Goal: Task Accomplishment & Management: Manage account settings

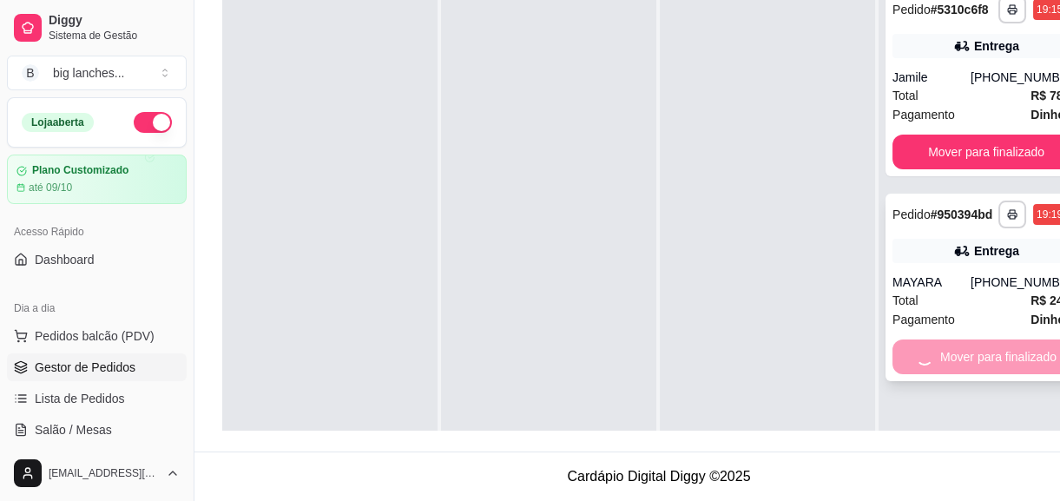
scroll to position [49, 0]
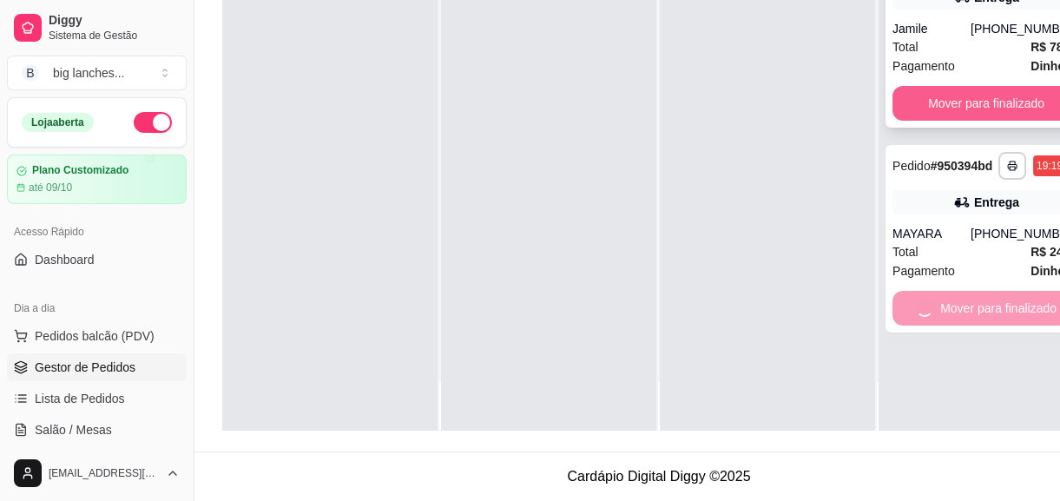
click at [902, 96] on button "Mover para finalizado" at bounding box center [987, 103] width 188 height 35
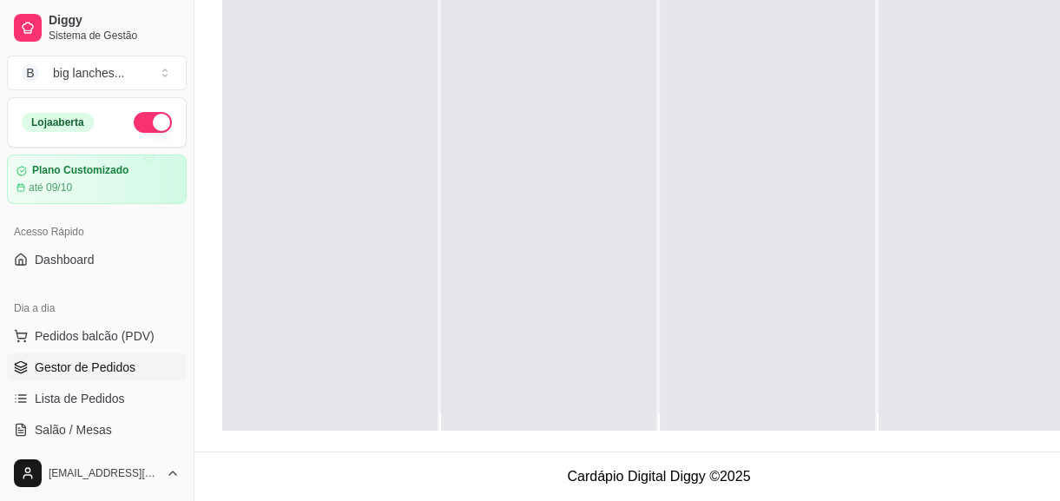
scroll to position [0, 0]
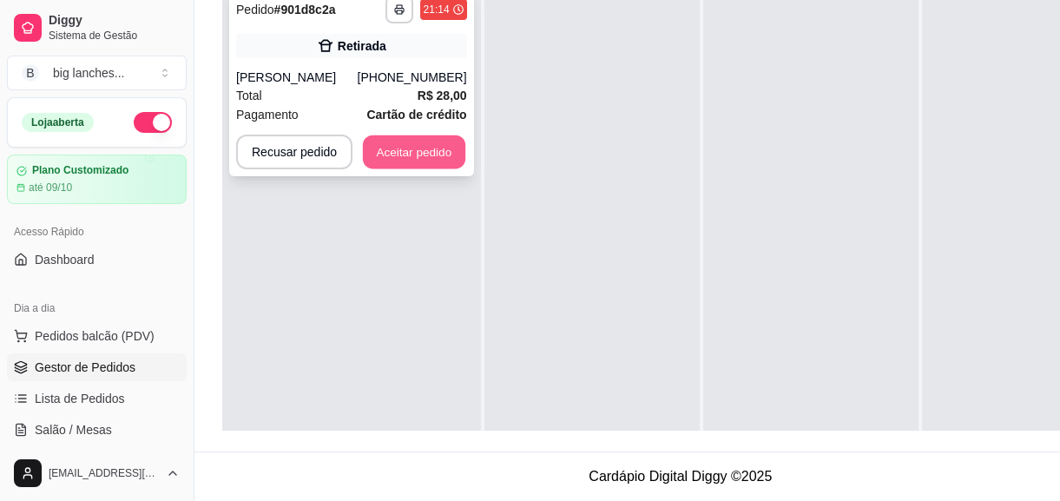
click at [404, 154] on button "Aceitar pedido" at bounding box center [414, 152] width 102 height 34
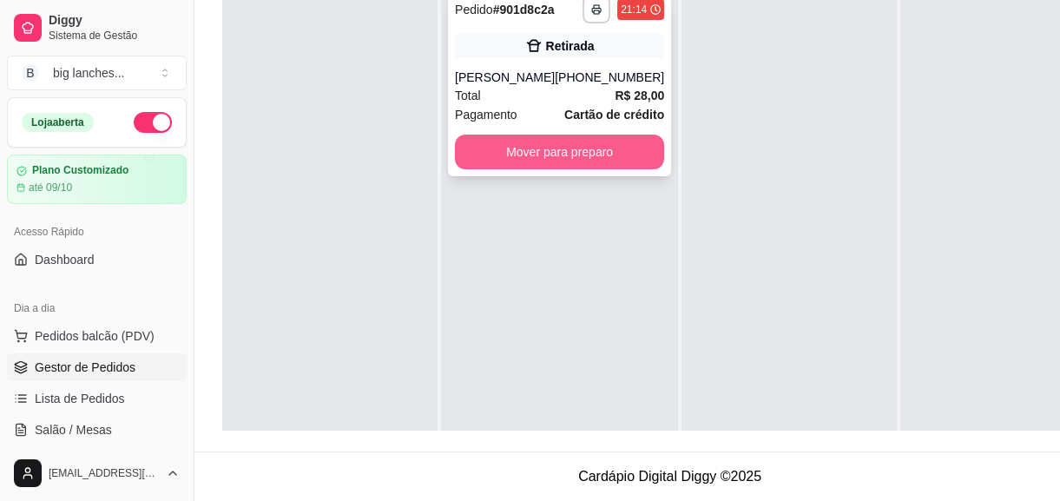
click at [495, 139] on button "Mover para preparo" at bounding box center [559, 152] width 209 height 35
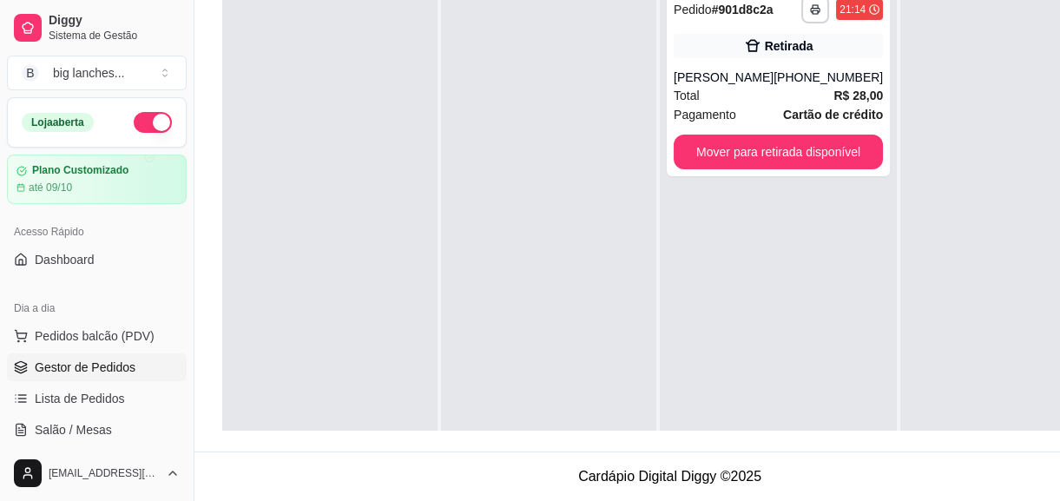
click at [498, 140] on div at bounding box center [548, 228] width 215 height 501
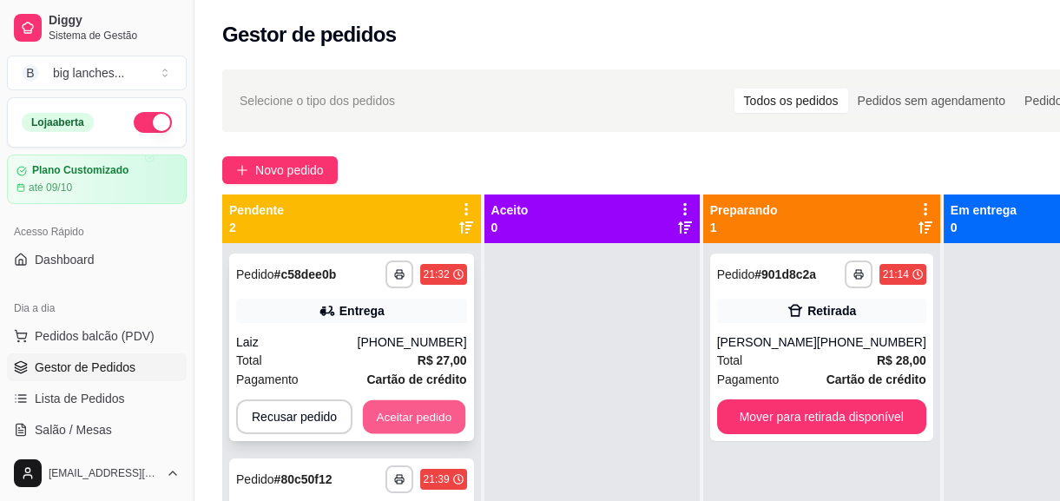
click at [425, 413] on button "Aceitar pedido" at bounding box center [414, 417] width 102 height 34
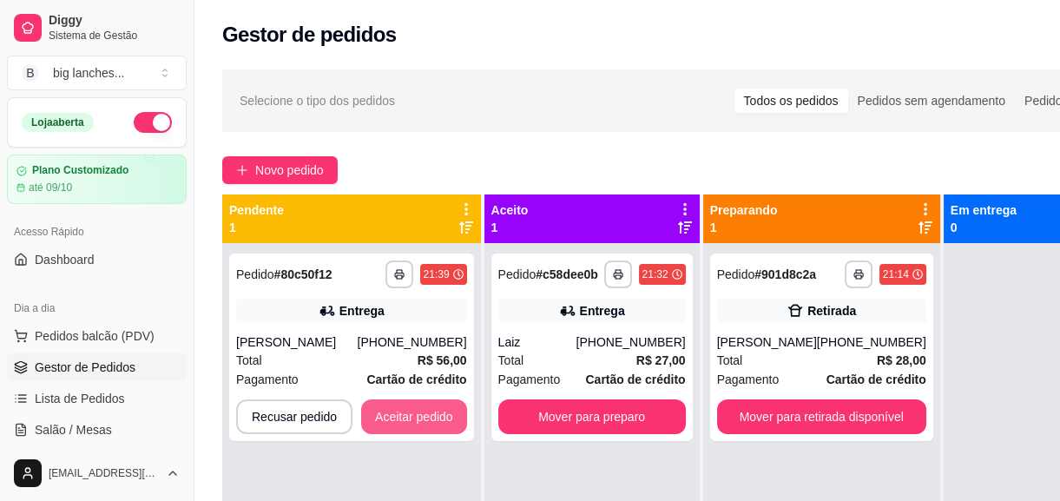
click at [425, 413] on button "Aceitar pedido" at bounding box center [414, 416] width 106 height 35
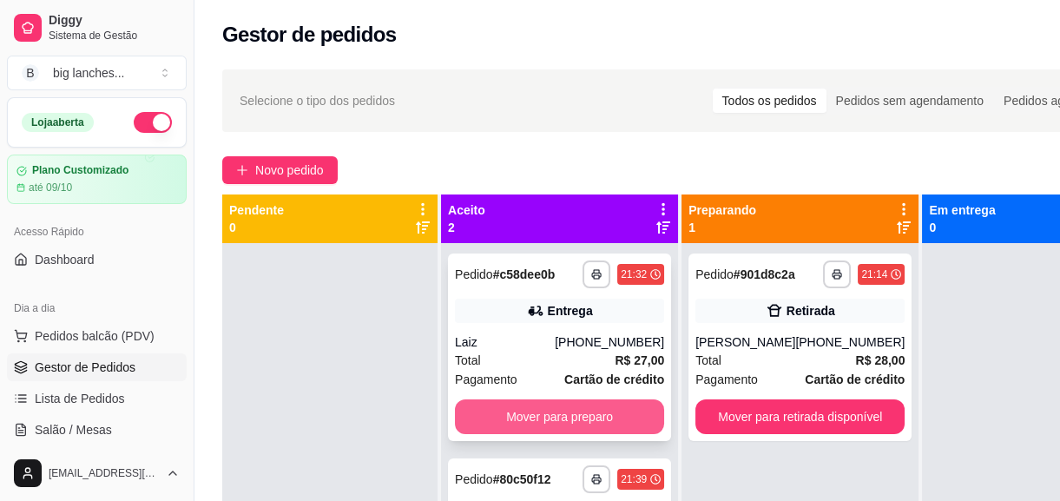
click at [544, 407] on button "Mover para preparo" at bounding box center [559, 416] width 209 height 35
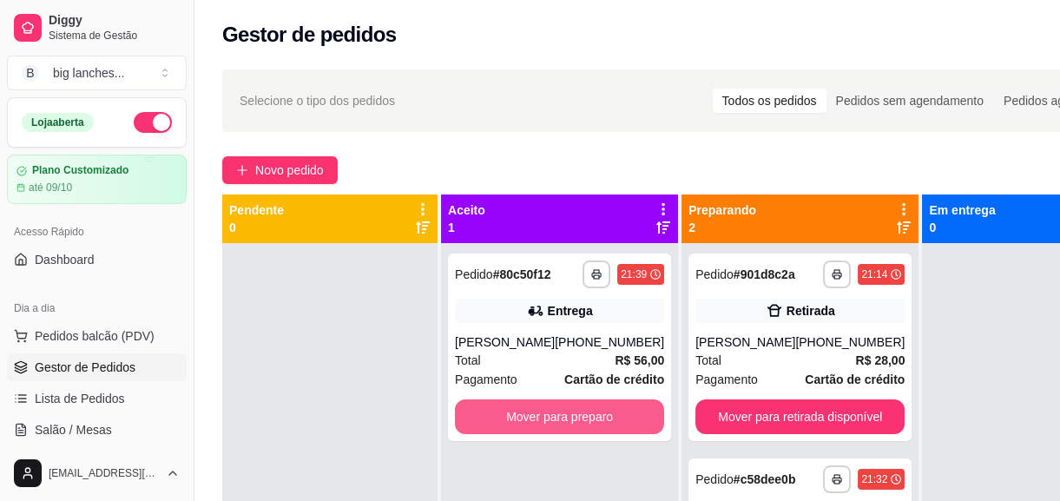
click at [544, 407] on button "Mover para preparo" at bounding box center [559, 416] width 209 height 35
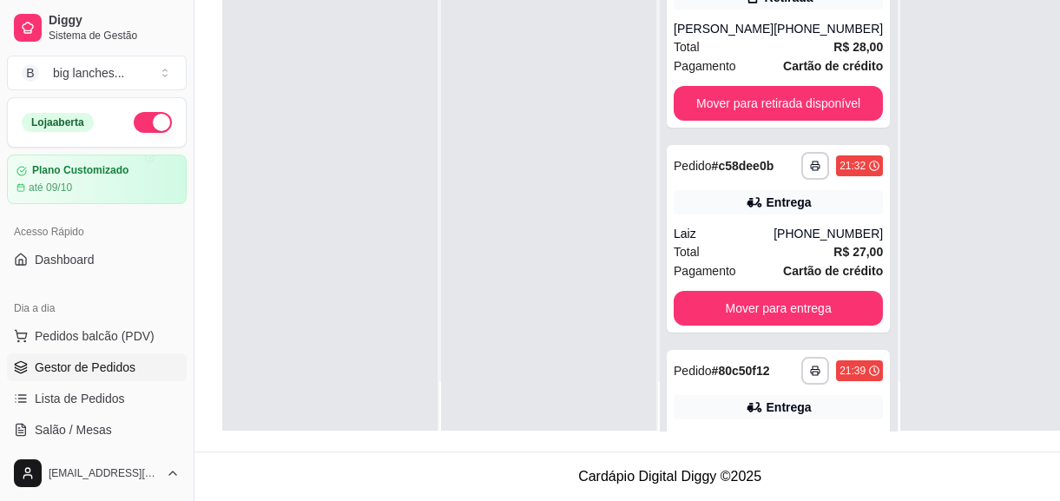
scroll to position [276, 0]
click at [792, 86] on button "Mover para retirada disponível" at bounding box center [778, 103] width 209 height 35
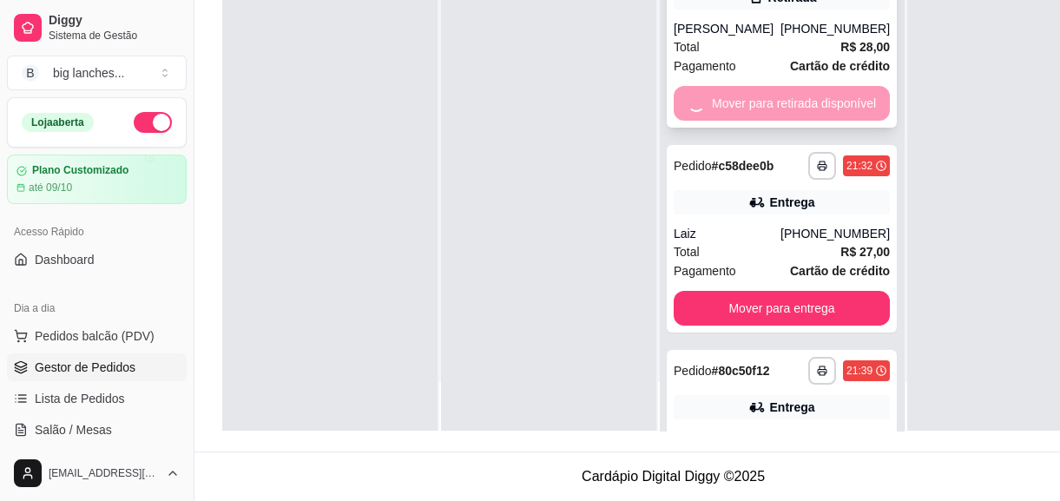
scroll to position [49, 0]
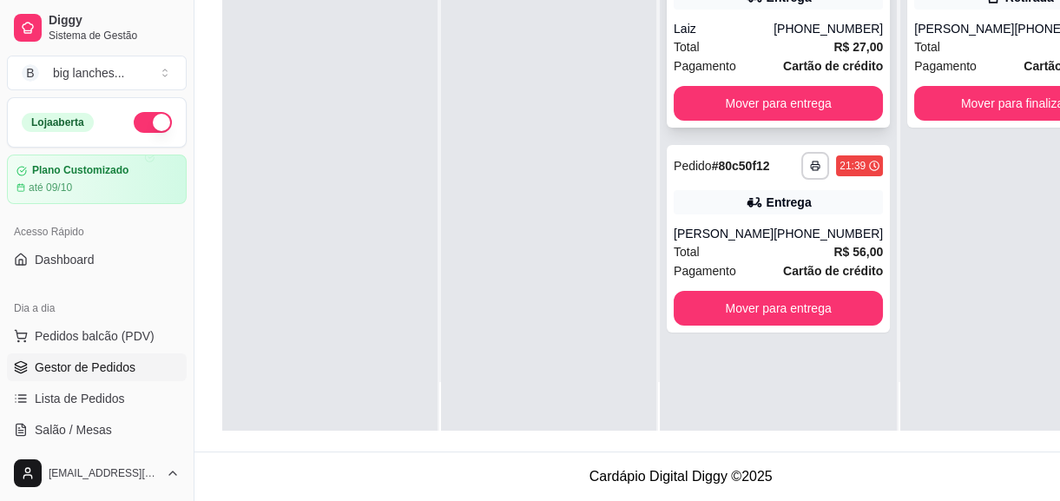
click at [834, 86] on button "Mover para entrega" at bounding box center [778, 103] width 209 height 35
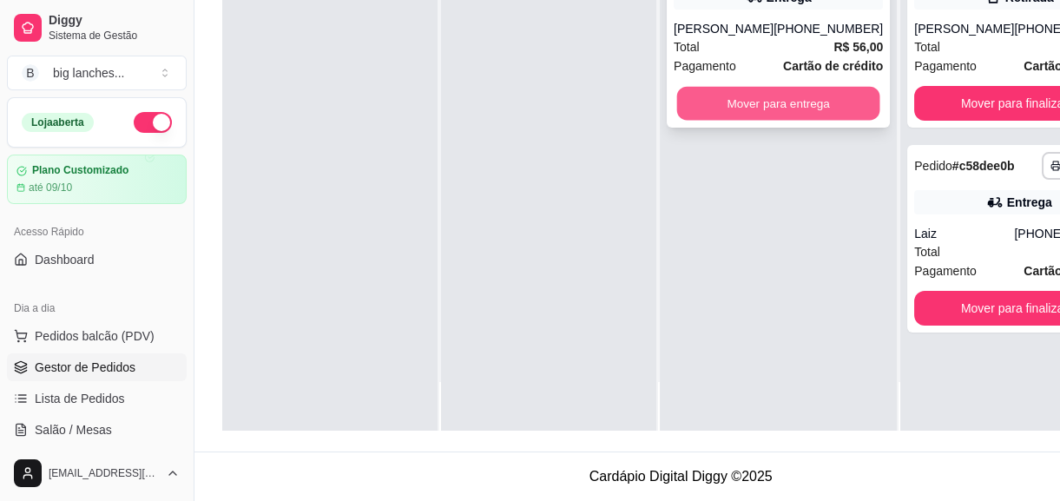
click at [830, 87] on button "Mover para entrega" at bounding box center [778, 104] width 203 height 34
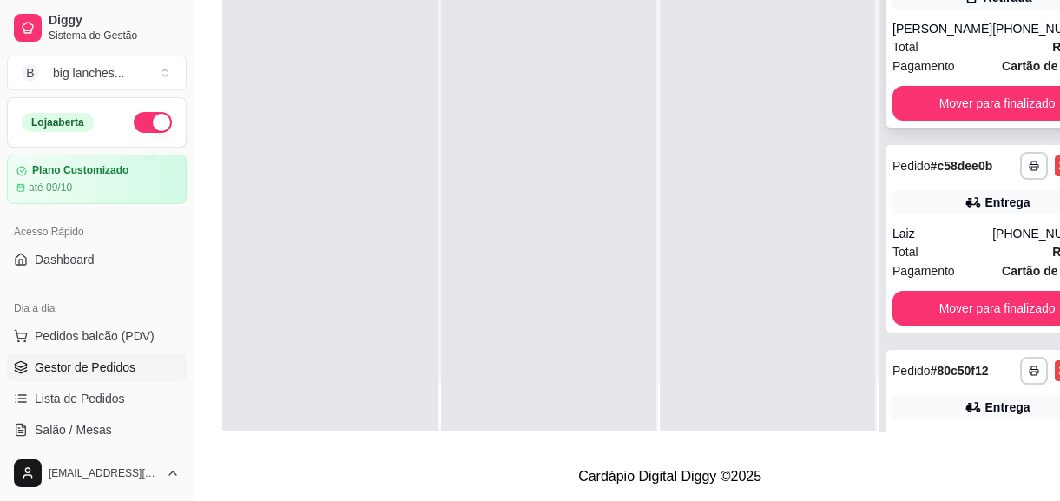
click at [925, 86] on div "**********" at bounding box center [997, 34] width 223 height 188
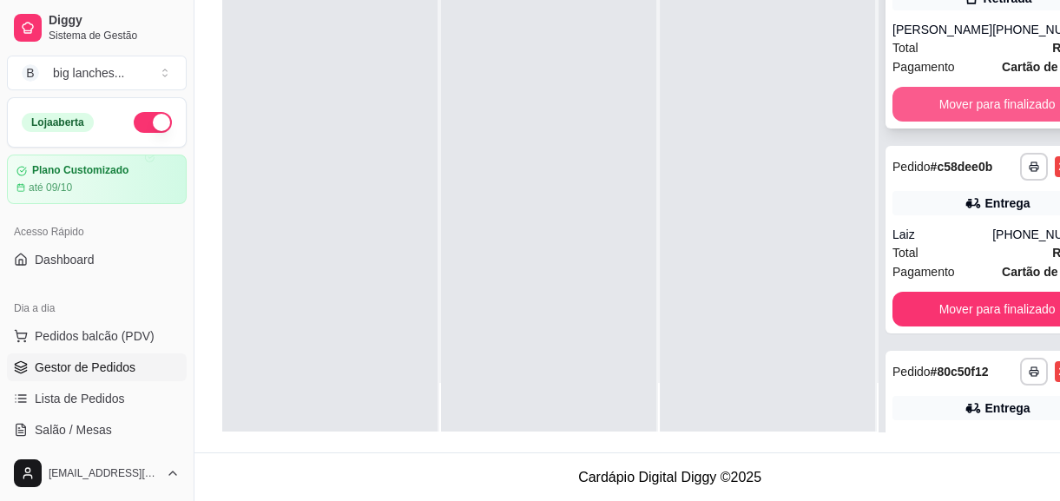
click at [1001, 115] on button "Mover para finalizado" at bounding box center [997, 104] width 209 height 35
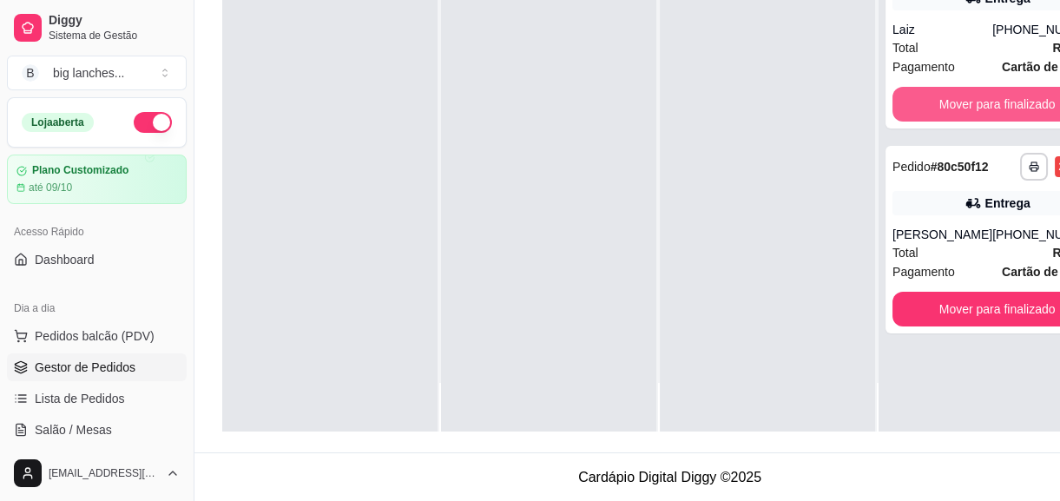
click at [1001, 115] on button "Mover para finalizado" at bounding box center [997, 104] width 209 height 35
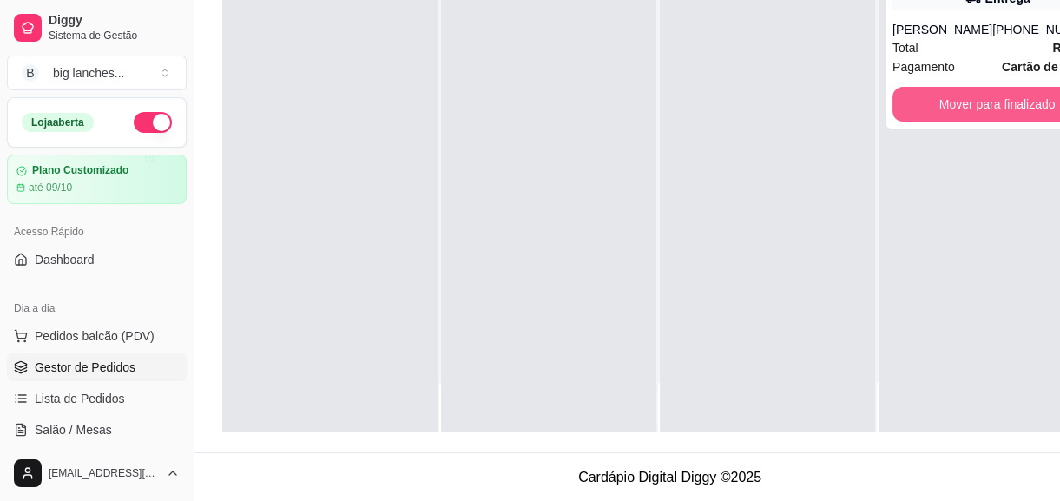
click at [1000, 110] on button "Mover para finalizado" at bounding box center [997, 104] width 209 height 35
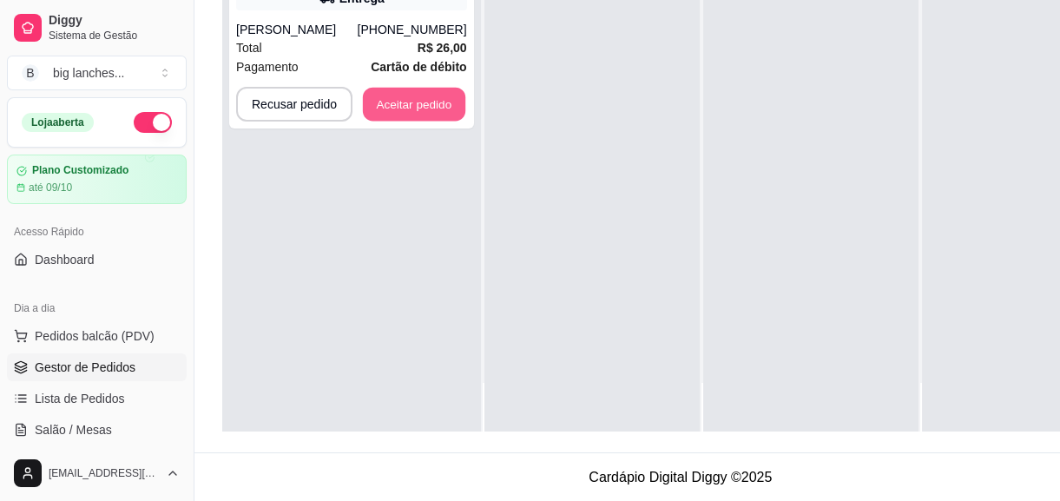
click at [409, 101] on button "Aceitar pedido" at bounding box center [414, 105] width 102 height 34
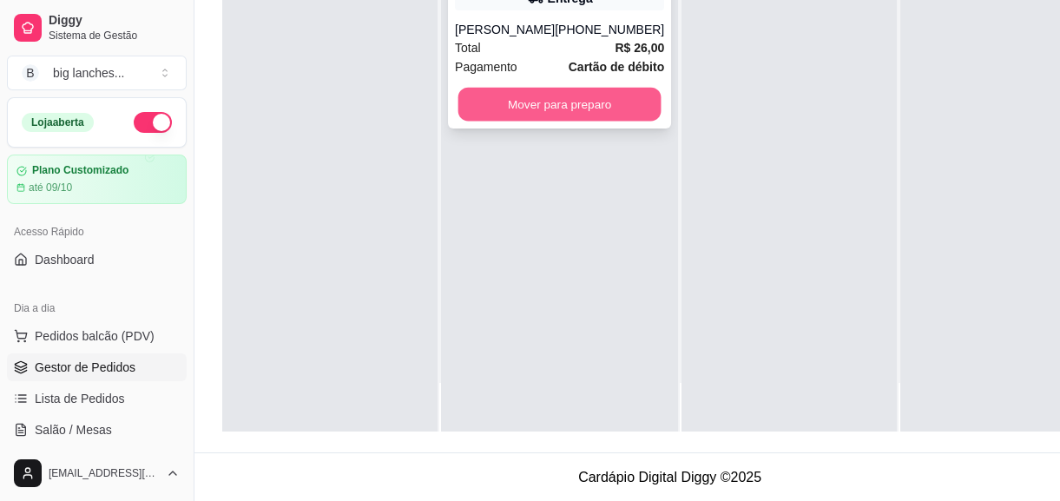
click at [475, 105] on button "Mover para preparo" at bounding box center [559, 105] width 203 height 34
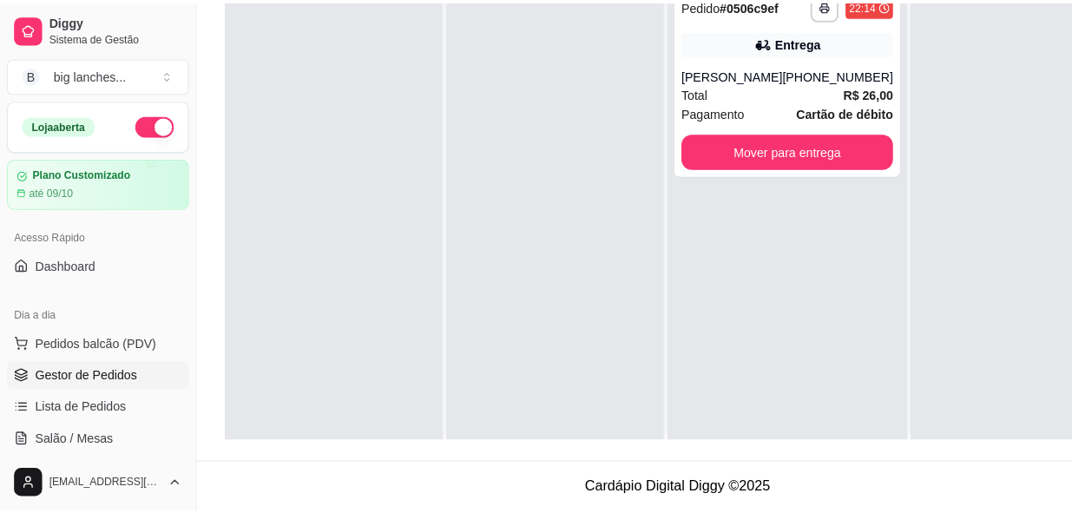
scroll to position [0, 0]
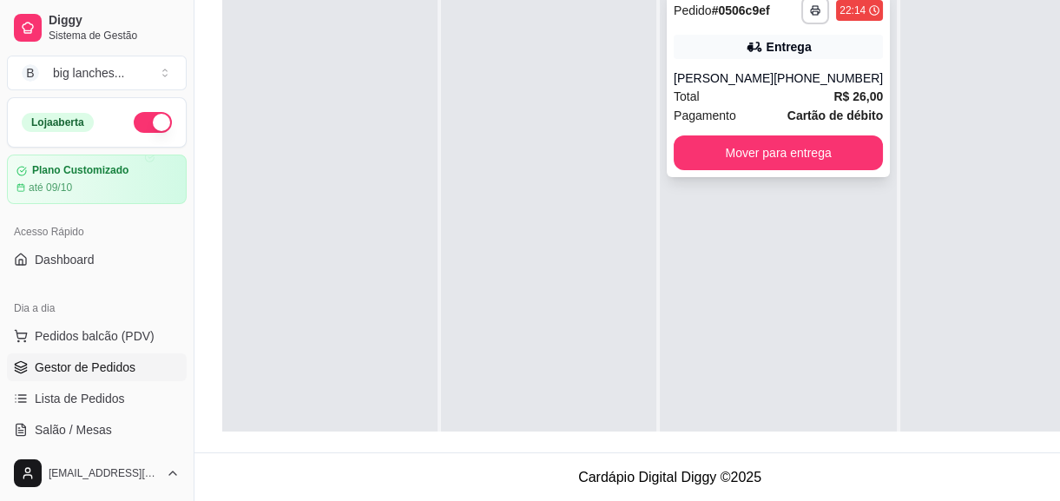
click at [709, 40] on div "Entrega" at bounding box center [778, 47] width 209 height 24
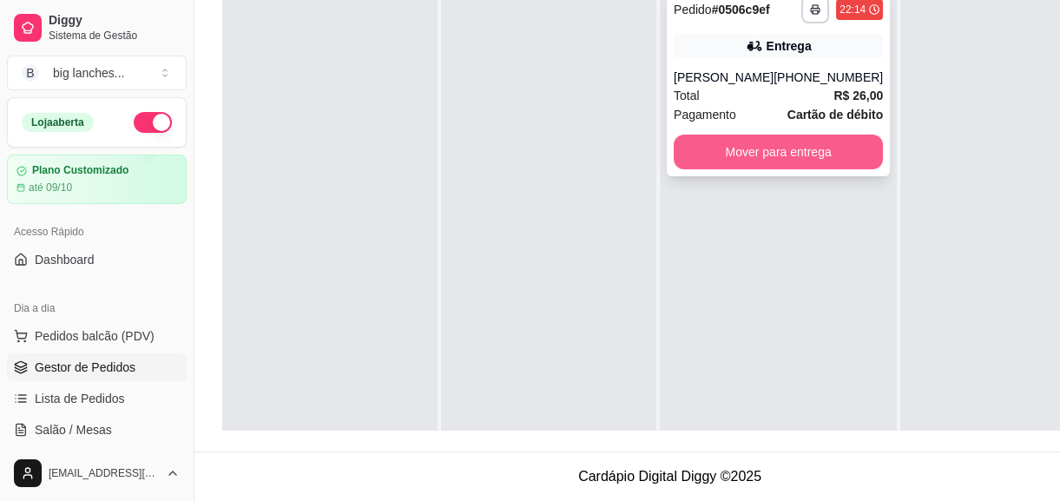
click at [812, 161] on button "Mover para entrega" at bounding box center [778, 152] width 209 height 35
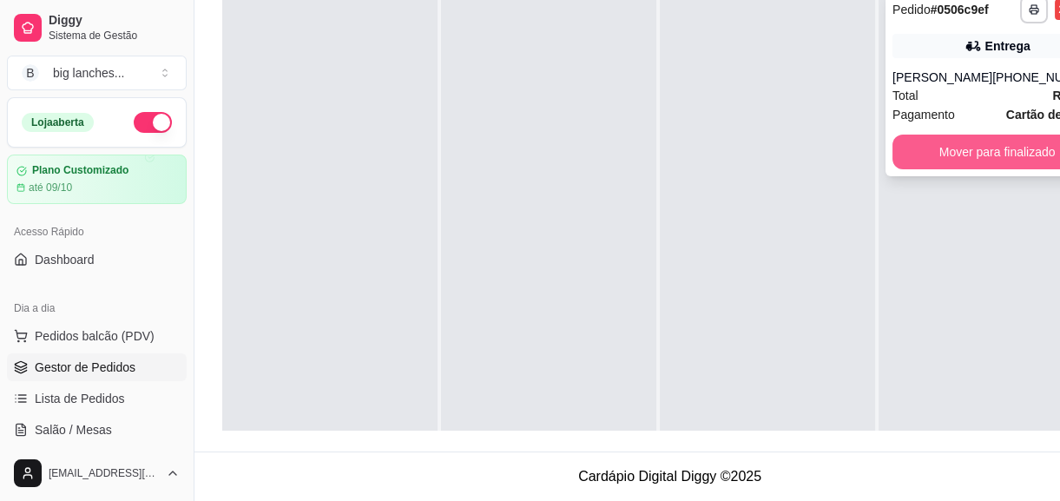
click at [906, 161] on button "Mover para finalizado" at bounding box center [997, 152] width 209 height 35
